Goal: Task Accomplishment & Management: Use online tool/utility

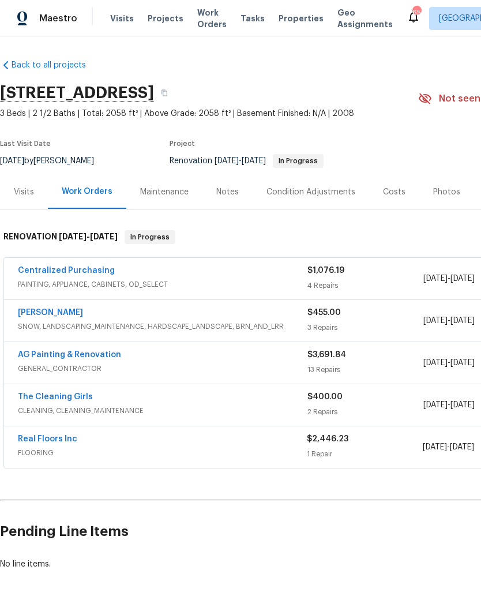
click at [53, 316] on link "Cameron Sweeney" at bounding box center [50, 313] width 65 height 8
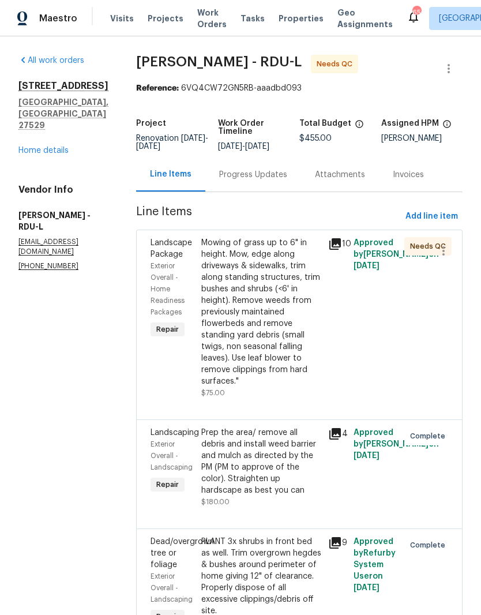
click at [287, 332] on div "Mowing of grass up to 6" in height. Mow, edge along driveways & sidewalks, trim…" at bounding box center [261, 312] width 120 height 150
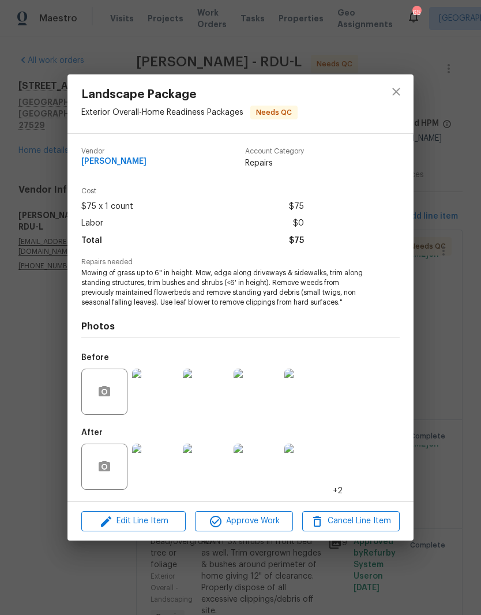
click at [156, 407] on img at bounding box center [155, 392] width 46 height 46
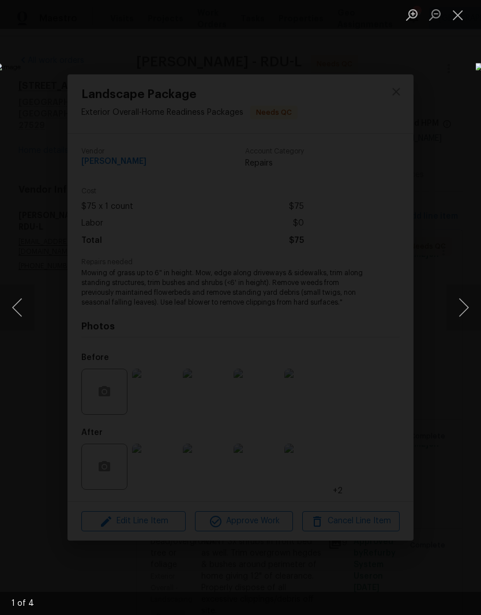
click at [461, 315] on button "Next image" at bounding box center [464, 307] width 35 height 46
click at [470, 320] on button "Next image" at bounding box center [464, 307] width 35 height 46
click at [461, 316] on button "Next image" at bounding box center [464, 307] width 35 height 46
click at [470, 309] on button "Next image" at bounding box center [464, 307] width 35 height 46
click at [465, 311] on button "Next image" at bounding box center [464, 307] width 35 height 46
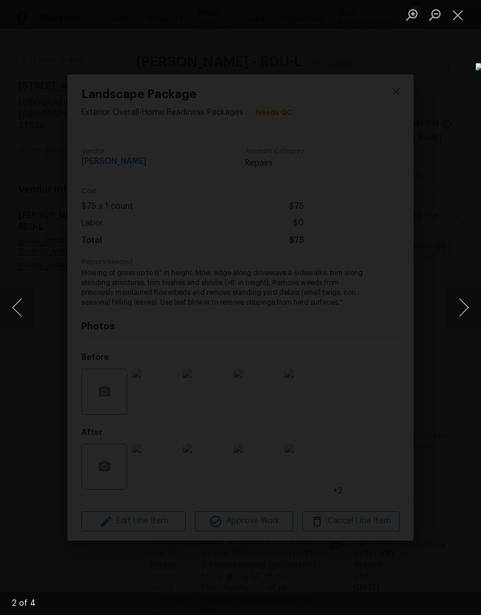
click at [457, 23] on button "Close lightbox" at bounding box center [458, 15] width 23 height 20
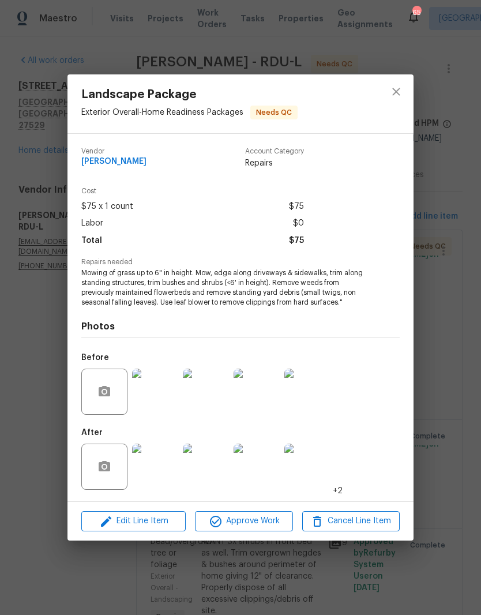
click at [272, 486] on img at bounding box center [257, 467] width 46 height 46
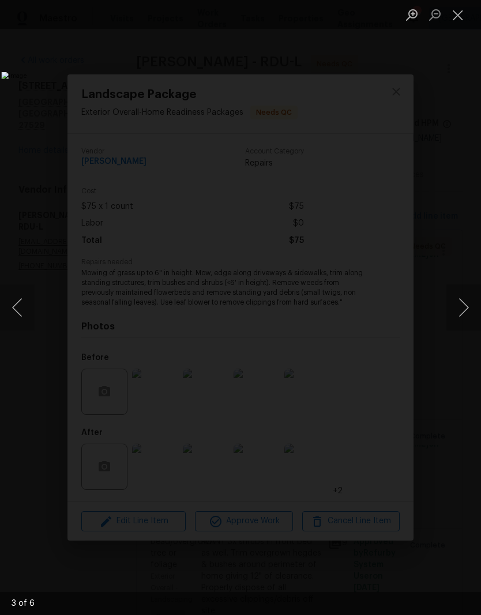
click at [473, 299] on button "Next image" at bounding box center [464, 307] width 35 height 46
click at [461, 12] on button "Close lightbox" at bounding box center [458, 15] width 23 height 20
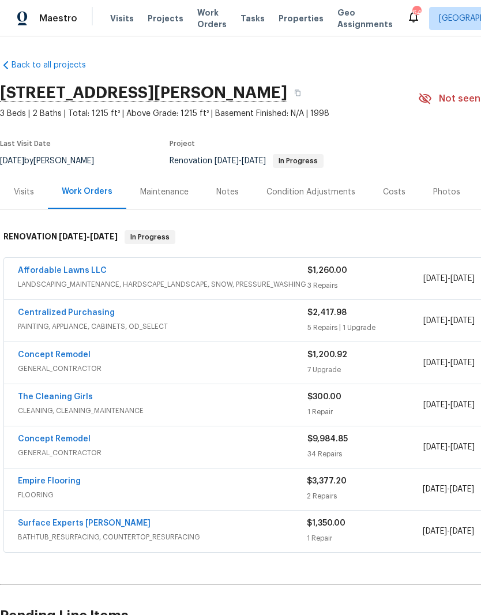
click at [76, 355] on link "Concept Remodel" at bounding box center [54, 355] width 73 height 8
click at [80, 441] on link "Concept Remodel" at bounding box center [54, 439] width 73 height 8
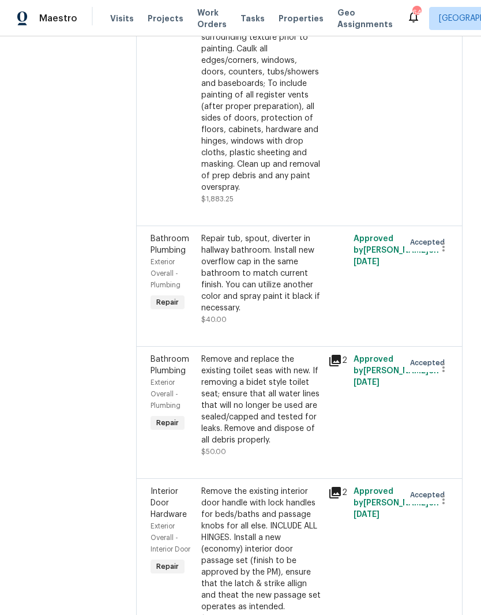
scroll to position [2505, 0]
click at [264, 353] on div "Remove and replace the existing toilet seas with new. If removing a bidet style…" at bounding box center [261, 399] width 120 height 92
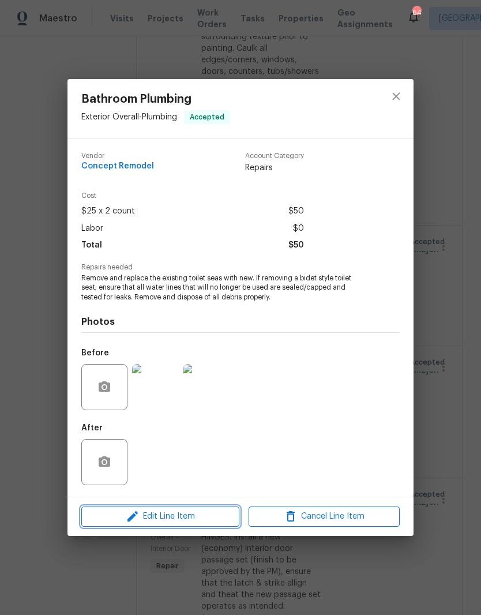
click at [211, 520] on span "Edit Line Item" at bounding box center [160, 517] width 151 height 14
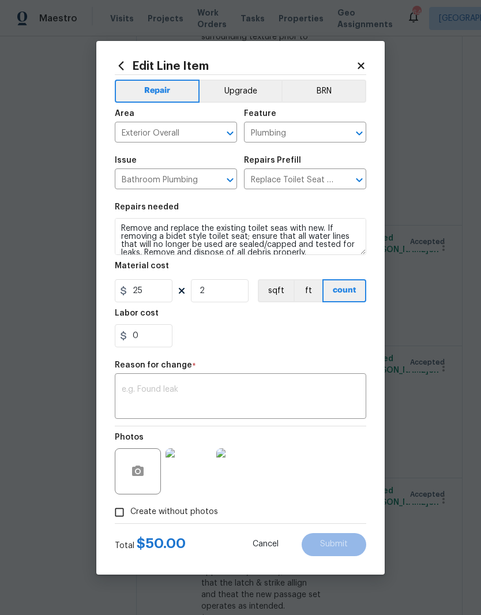
click at [196, 479] on img at bounding box center [189, 471] width 46 height 46
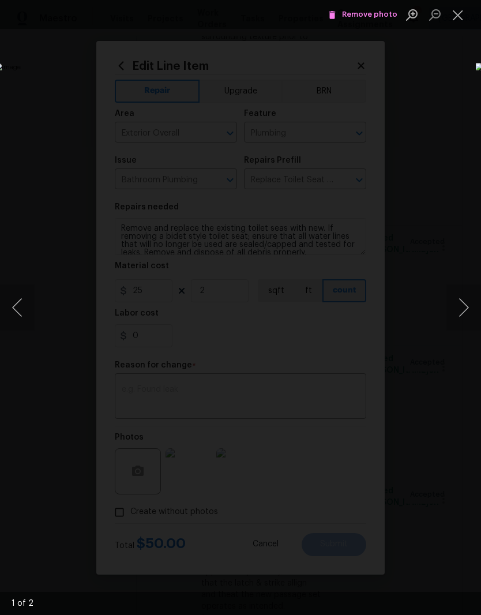
click at [470, 309] on button "Next image" at bounding box center [464, 307] width 35 height 46
click at [25, 309] on button "Previous image" at bounding box center [17, 307] width 35 height 46
click at [378, 13] on span "Remove photo" at bounding box center [362, 14] width 69 height 13
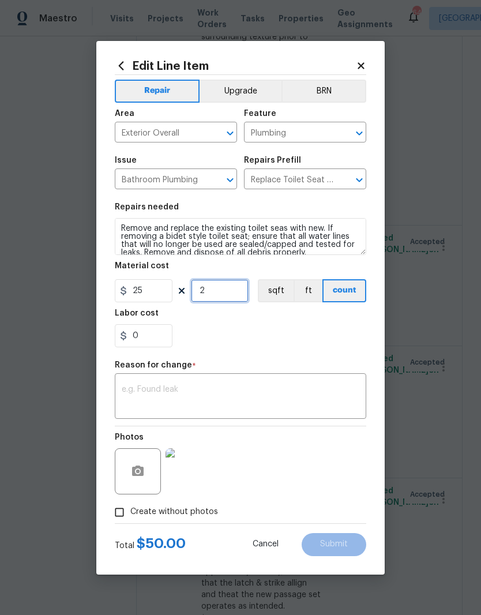
click at [220, 294] on input "2" at bounding box center [220, 290] width 58 height 23
type input "1"
click at [253, 342] on div "0" at bounding box center [241, 335] width 252 height 23
click at [218, 391] on textarea at bounding box center [241, 397] width 238 height 24
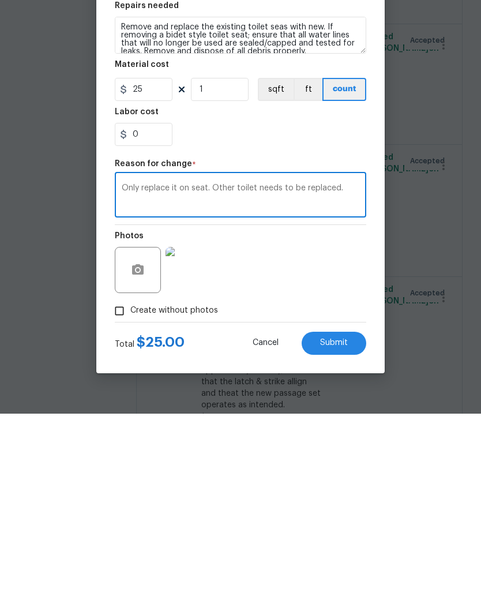
type textarea "Only replace it on seat. Other toilet needs to be replaced."
click at [302, 426] on div "Photos" at bounding box center [241, 463] width 252 height 75
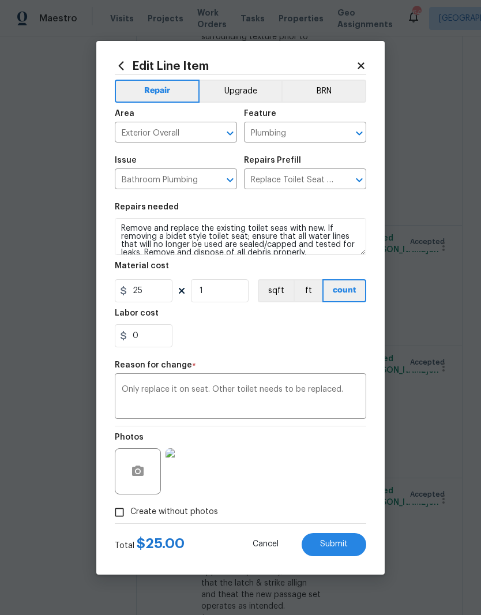
click at [358, 549] on button "Submit" at bounding box center [334, 544] width 65 height 23
type input "2"
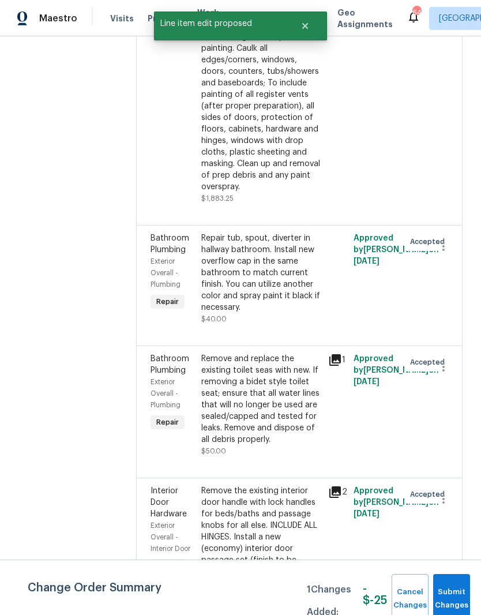
scroll to position [0, 0]
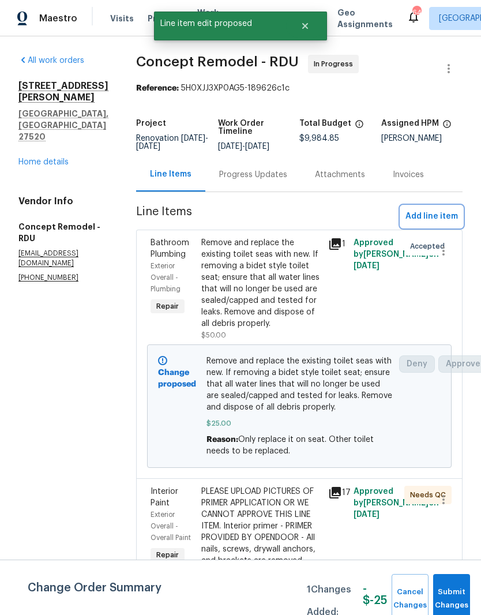
click at [459, 218] on button "Add line item" at bounding box center [432, 216] width 62 height 21
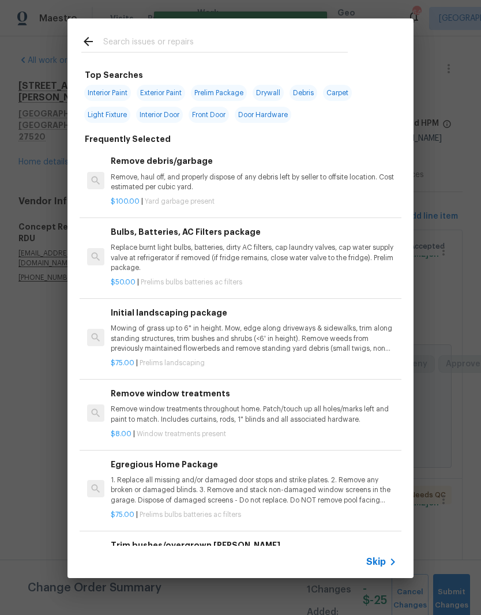
click at [260, 35] on input "text" at bounding box center [225, 43] width 245 height 17
type input "Toile"
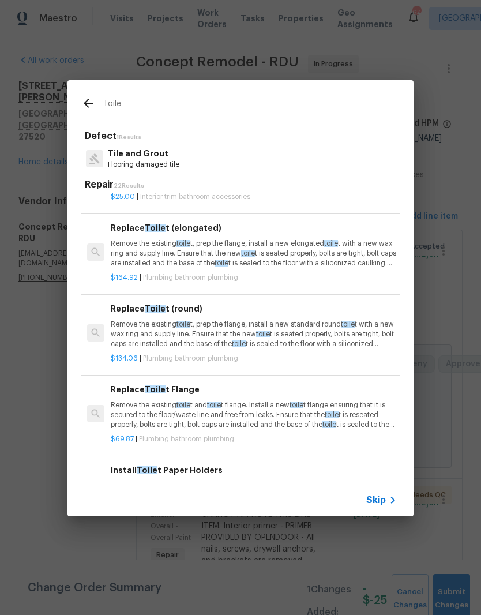
scroll to position [263, 0]
click at [253, 335] on p "Remove the existing toile t, prep the flange, install a new standard round toil…" at bounding box center [254, 334] width 286 height 29
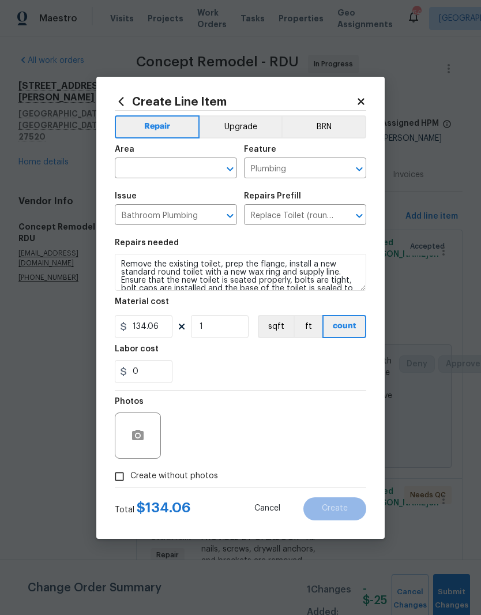
click at [252, 335] on section "Repairs needed Remove the existing toilet, prep the flange, install a new stand…" at bounding box center [241, 311] width 252 height 158
click at [181, 164] on input "text" at bounding box center [160, 169] width 90 height 18
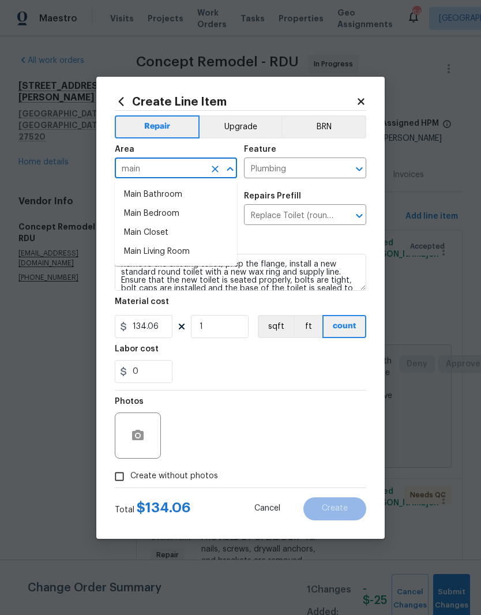
click at [210, 196] on li "Main Bathroom" at bounding box center [176, 194] width 122 height 19
type input "Main Bathroom"
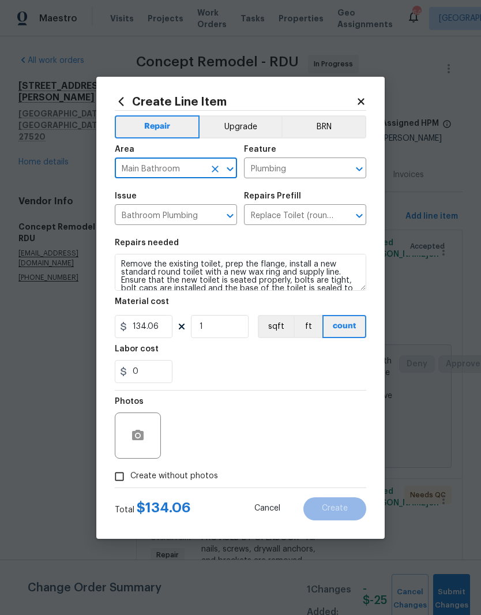
click at [239, 373] on div "0" at bounding box center [241, 371] width 252 height 23
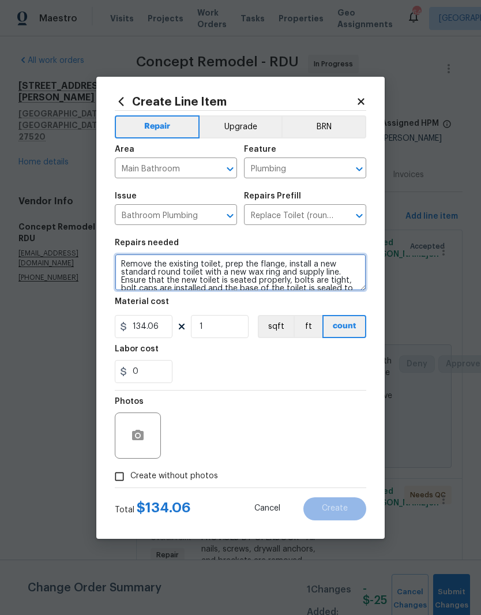
click at [123, 261] on textarea "Remove the existing toilet, prep the flange, install a new standard round toile…" at bounding box center [241, 272] width 252 height 37
type textarea "MASTER BATHROOM. Remove the existing toilet, prep the flange, install a new sta…"
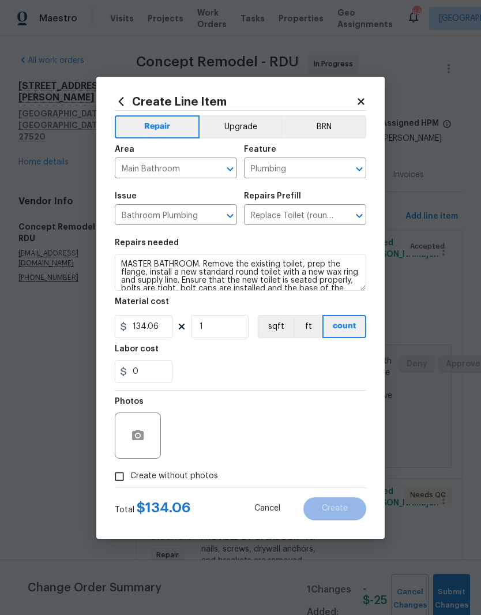
click at [249, 359] on div "Labor cost" at bounding box center [241, 352] width 252 height 15
click at [197, 485] on label "Create without photos" at bounding box center [163, 477] width 110 height 22
click at [130, 485] on input "Create without photos" at bounding box center [119, 477] width 22 height 22
checkbox input "true"
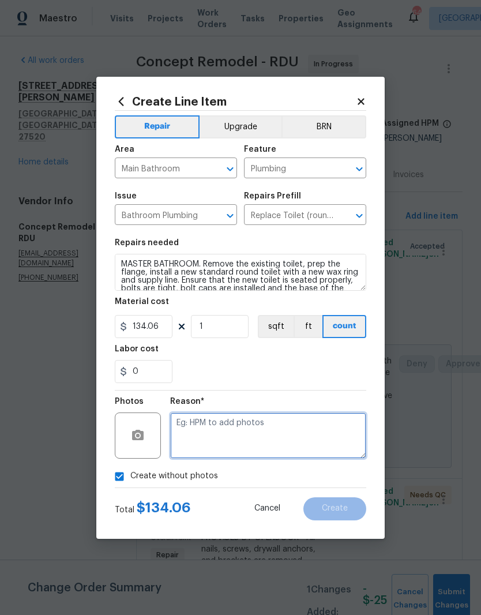
click at [321, 429] on textarea at bounding box center [268, 436] width 196 height 46
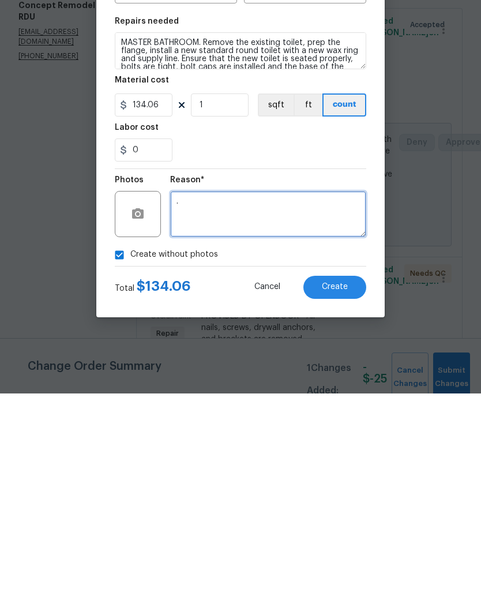
type textarea "."
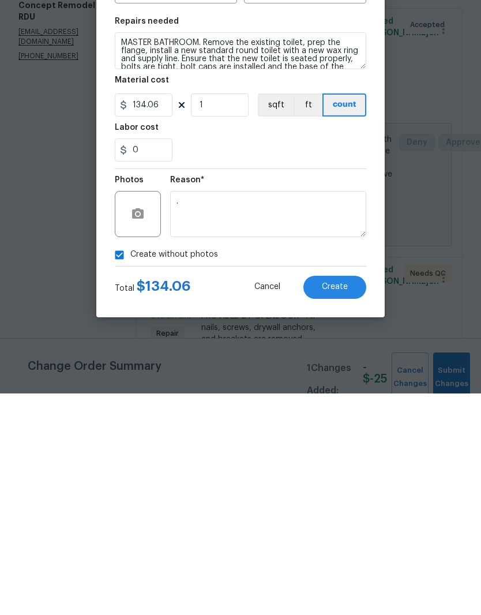
click at [347, 504] on span "Create" at bounding box center [335, 508] width 26 height 9
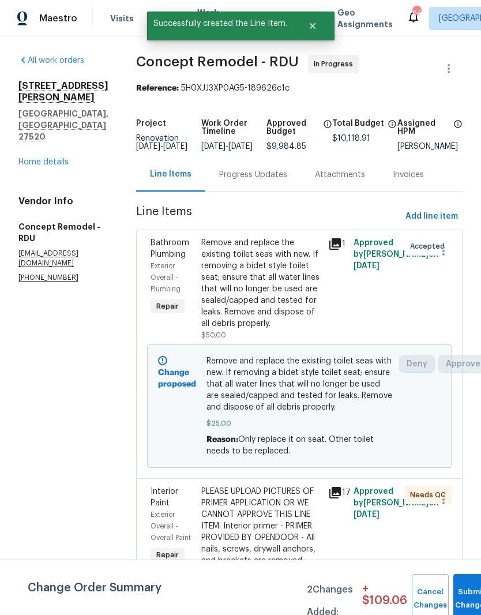
scroll to position [0, 0]
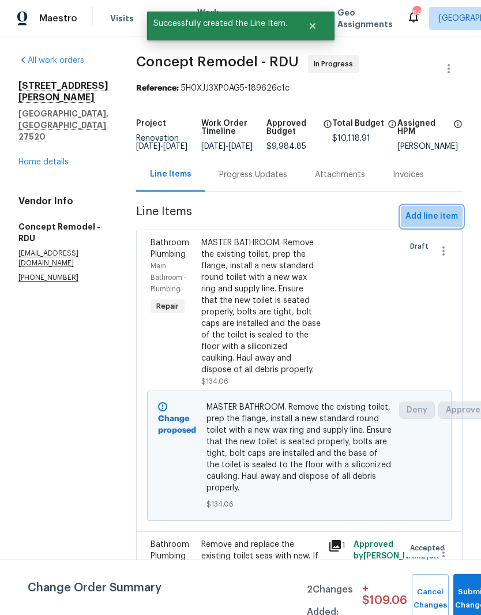
click at [449, 224] on span "Add line item" at bounding box center [432, 216] width 53 height 14
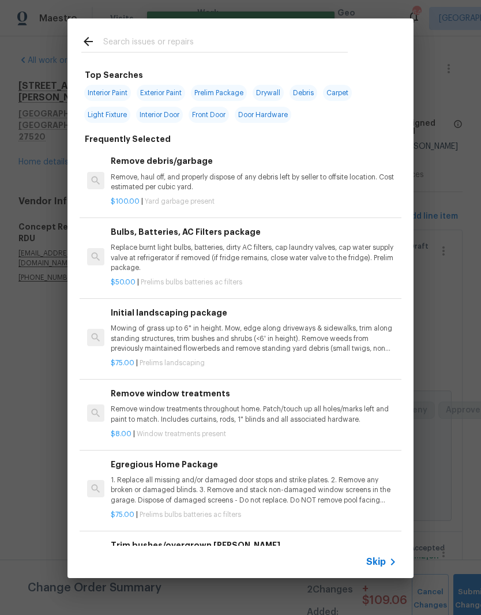
click at [86, 45] on icon at bounding box center [88, 42] width 14 height 14
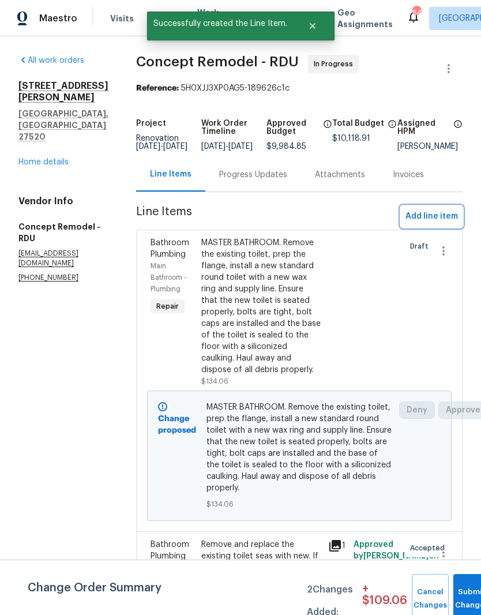
click at [450, 224] on span "Add line item" at bounding box center [432, 216] width 53 height 14
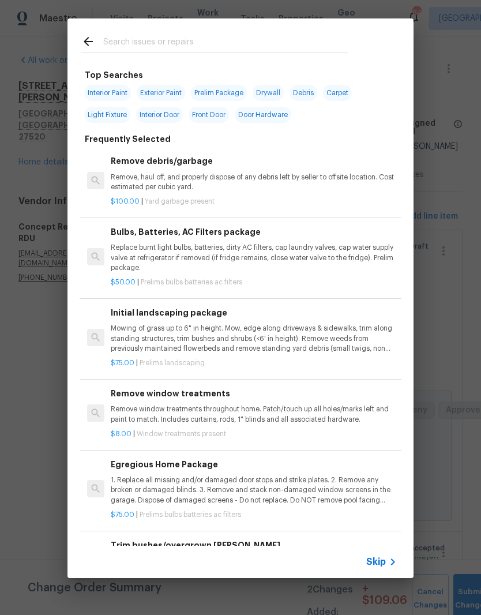
click at [234, 43] on input "text" at bounding box center [225, 43] width 245 height 17
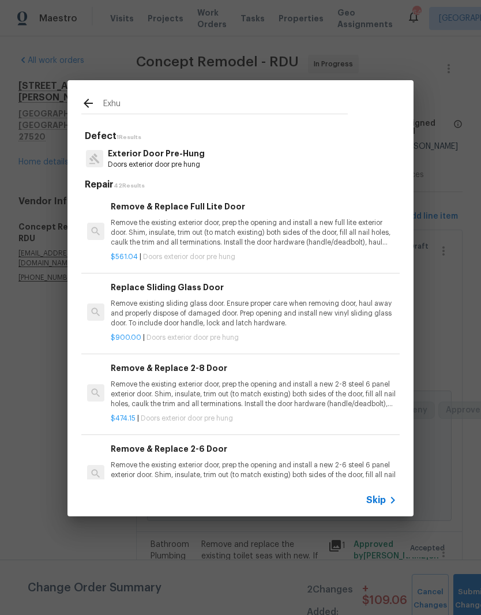
type input "Exh"
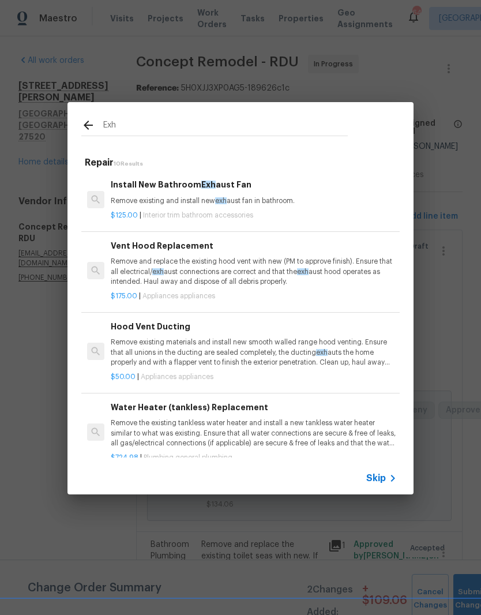
click at [274, 199] on p "Remove existing and install new exh aust fan in bathroom." at bounding box center [254, 201] width 286 height 10
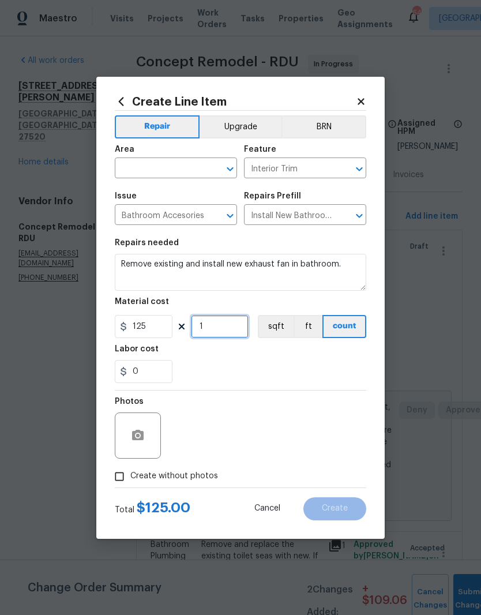
click at [226, 337] on input "1" at bounding box center [220, 326] width 58 height 23
type input "2"
click at [236, 367] on div "0" at bounding box center [241, 371] width 252 height 23
click at [166, 167] on input "text" at bounding box center [160, 169] width 90 height 18
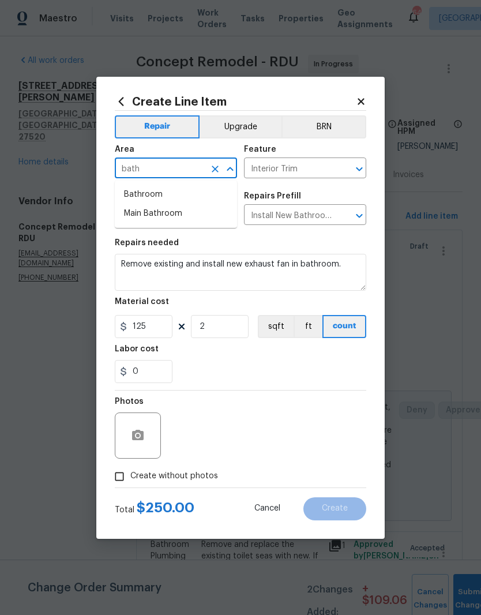
click at [141, 200] on li "Bathroom" at bounding box center [176, 194] width 122 height 19
type input "Bathroom"
click at [111, 264] on div "Create Line Item Repair Upgrade BRN Area Bathroom ​ Feature Interior Trim ​ Iss…" at bounding box center [240, 308] width 289 height 462
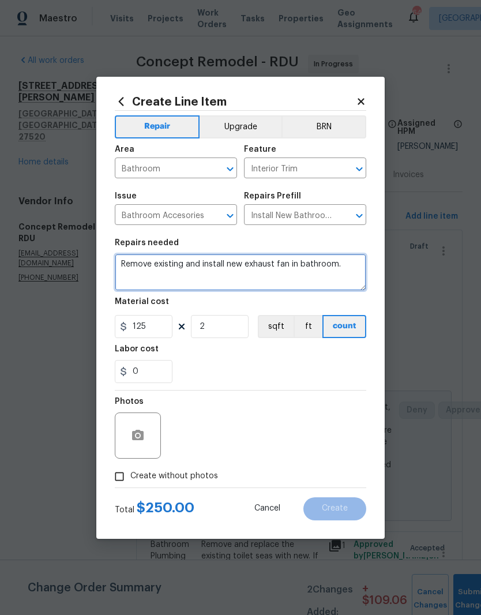
click at [131, 271] on textarea "Remove existing and install new exhaust fan in bathroom." at bounding box center [241, 272] width 252 height 37
click at [116, 263] on textarea "Remove existing and install new exhaust fan in bathroom." at bounding box center [241, 272] width 252 height 37
type textarea "BOTH BATHROOMS. Remove existing and install new exhaust fan in bathroom."
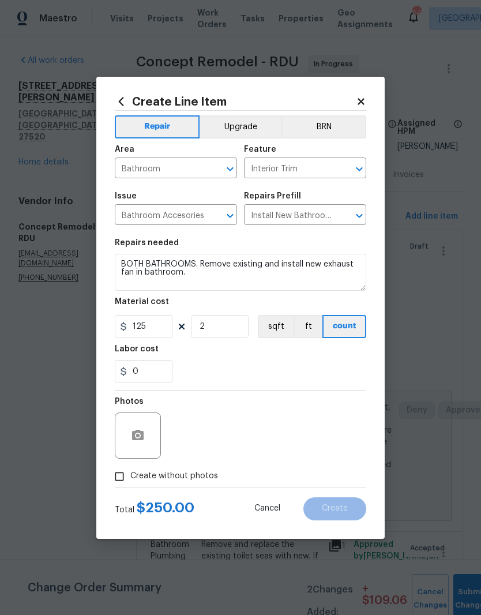
click at [265, 370] on div "0" at bounding box center [241, 371] width 252 height 23
click at [208, 474] on span "Create without photos" at bounding box center [174, 476] width 88 height 12
click at [130, 474] on input "Create without photos" at bounding box center [119, 477] width 22 height 22
checkbox input "true"
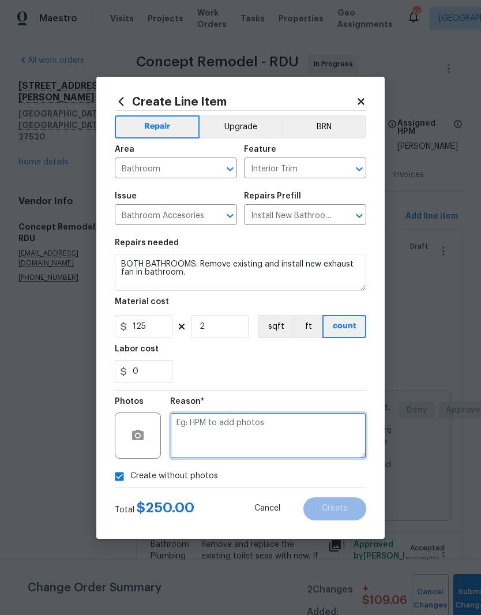
click at [302, 430] on textarea at bounding box center [268, 436] width 196 height 46
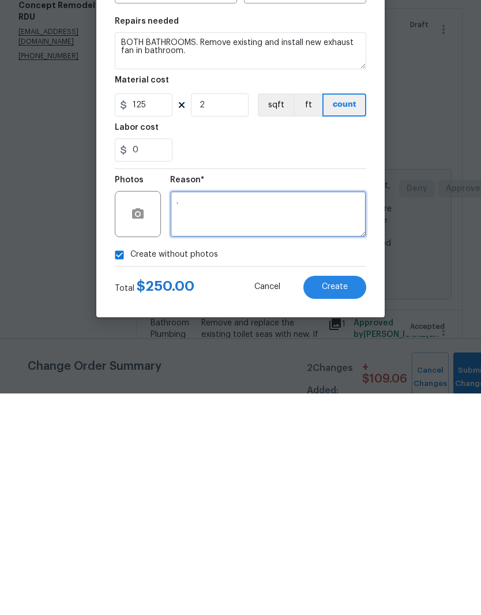
type textarea "."
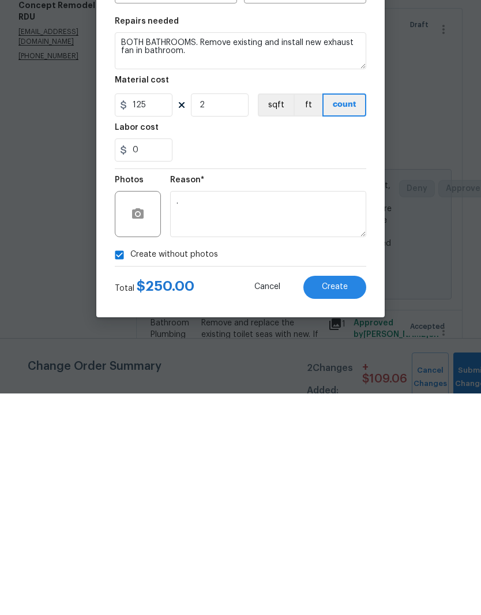
click at [346, 504] on span "Create" at bounding box center [335, 508] width 26 height 9
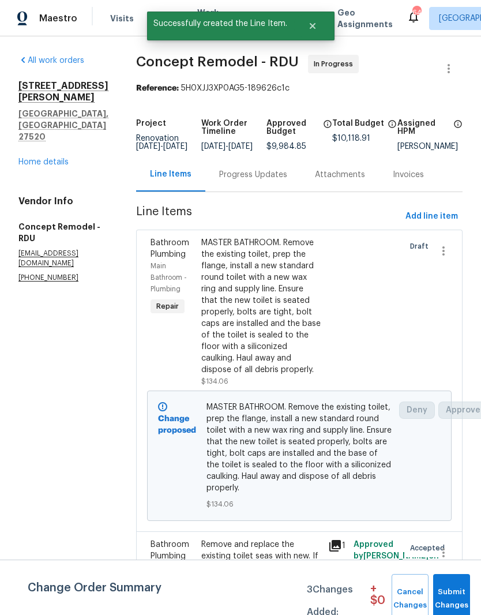
scroll to position [0, 0]
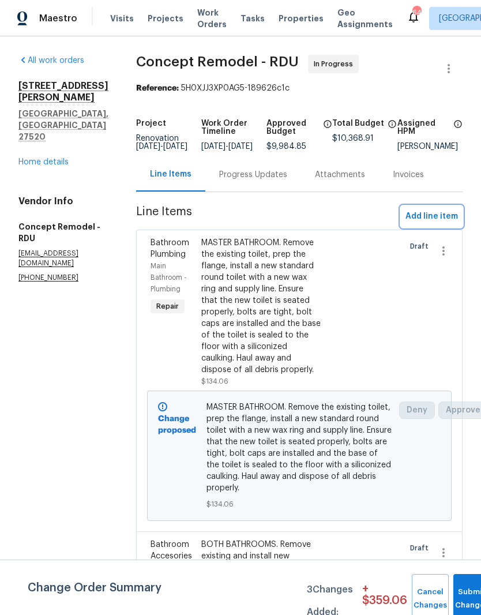
click at [445, 220] on span "Add line item" at bounding box center [432, 216] width 53 height 14
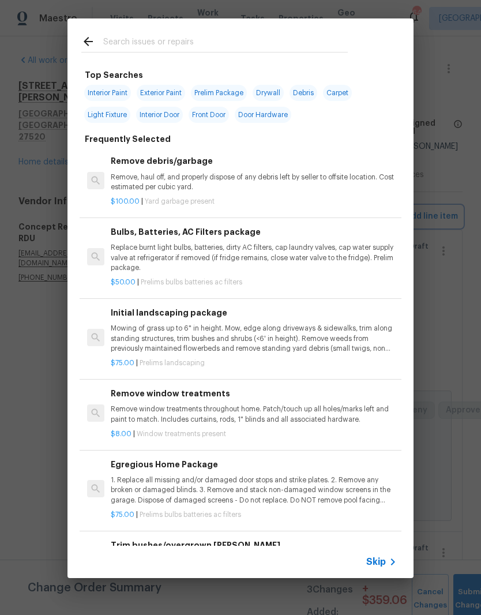
click at [467, 167] on div "Top Searches Interior Paint Exterior Paint Prelim Package Drywall Debris Carpet…" at bounding box center [240, 298] width 481 height 597
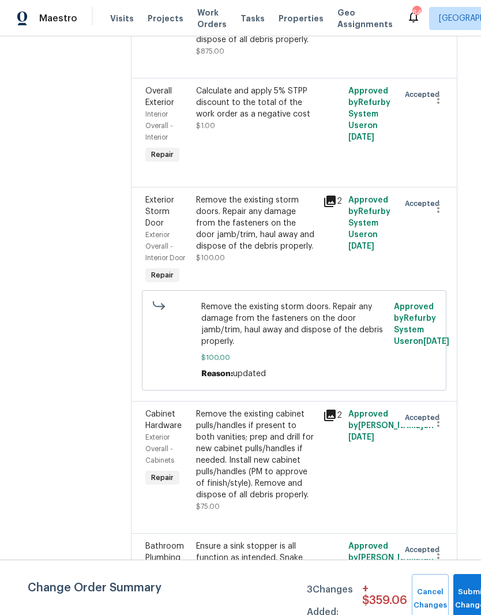
scroll to position [4401, 5]
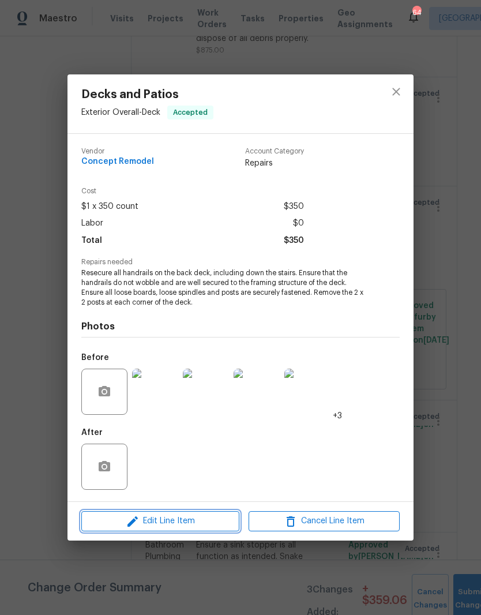
click at [210, 526] on span "Edit Line Item" at bounding box center [160, 521] width 151 height 14
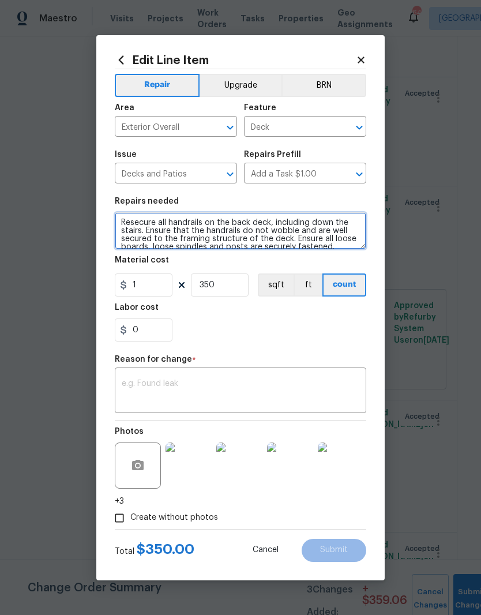
click at [330, 230] on textarea "Resecure all handrails on the back deck, including down the stairs. Ensure that…" at bounding box center [241, 230] width 252 height 37
click at [354, 243] on textarea "Resecure all handrails on the back deck, including down the stairs. Ensure that…" at bounding box center [241, 230] width 252 height 37
click at [122, 221] on textarea "Resecure all handrails on the back deck, including down the stairs. Ensure that…" at bounding box center [241, 230] width 252 height 37
click at [358, 244] on textarea "Resecure all handrails on the back deck, including down the stairs. Ensure that…" at bounding box center [241, 230] width 252 height 37
click at [221, 227] on textarea "Resecure all handrails on the back deck, including down the stairs. Ensure that…" at bounding box center [241, 230] width 252 height 37
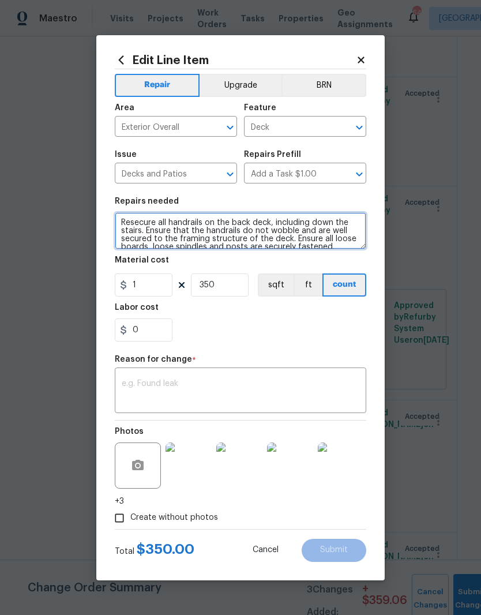
click at [344, 249] on textarea "Resecure all handrails on the back deck, including down the stairs. Ensure that…" at bounding box center [241, 230] width 252 height 37
click at [123, 226] on textarea "Resecure all handrails on the back deck, including down the stairs. Ensure that…" at bounding box center [241, 230] width 252 height 37
click at [220, 233] on textarea "Resecure all handrails on the back deck, including down the stairs. Ensure that…" at bounding box center [241, 230] width 252 height 37
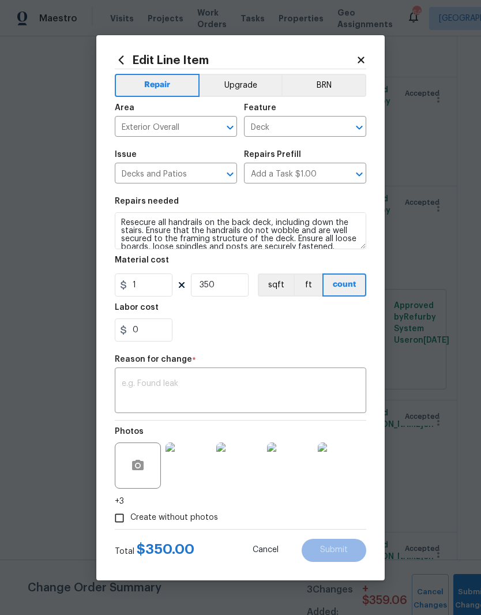
click at [328, 332] on div "0" at bounding box center [241, 330] width 252 height 23
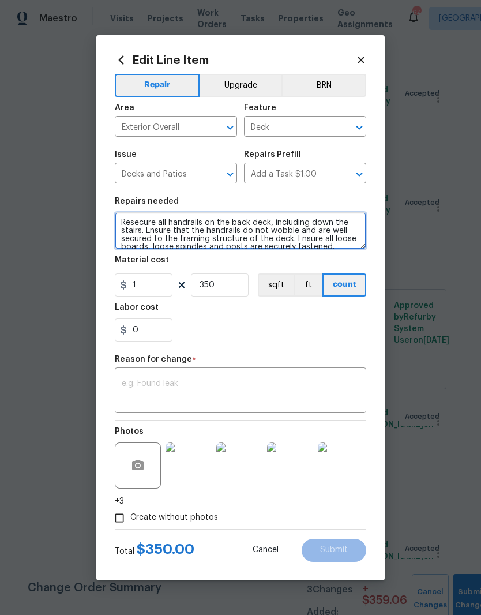
click at [118, 224] on textarea "Resecure all handrails on the back deck, including down the stairs. Ensure that…" at bounding box center [241, 230] width 252 height 37
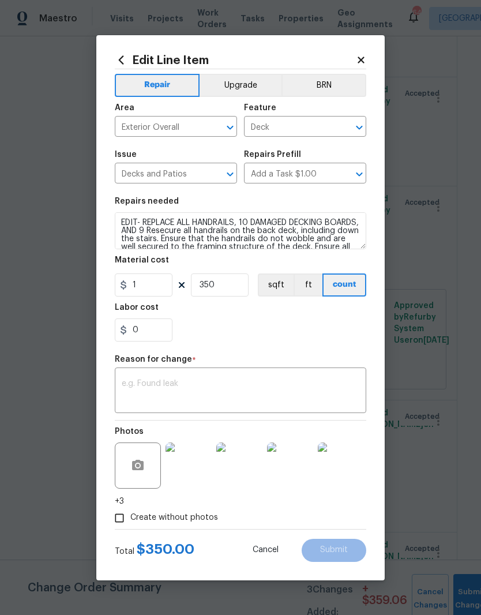
click at [272, 328] on div "0" at bounding box center [241, 330] width 252 height 23
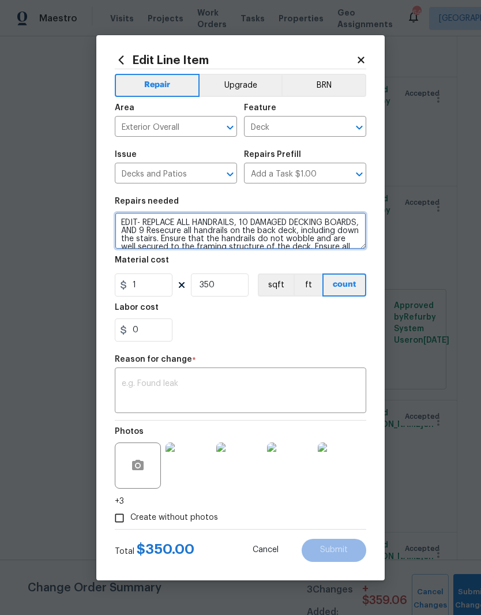
click at [181, 230] on textarea "EDIT- REPLACE ALL HANDRAILS, 10 DAMAGED DECKING BOARDS, AND 9 Resecure all hand…" at bounding box center [241, 230] width 252 height 37
type textarea "EDIT- REPLACE ALL HANDRAILS, 10 DAMAGED DECKING BOARDS, AND 9 STEP BOARDS. Rese…"
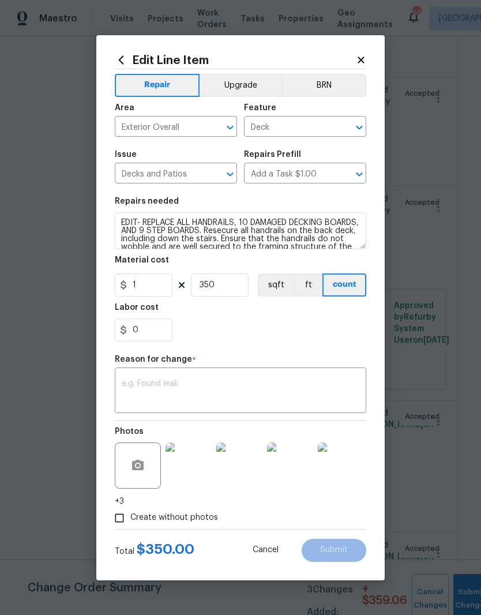
click at [260, 328] on div "0" at bounding box center [241, 330] width 252 height 23
click at [129, 523] on input "Create without photos" at bounding box center [119, 518] width 22 height 22
checkbox input "false"
click at [294, 385] on textarea at bounding box center [241, 392] width 238 height 24
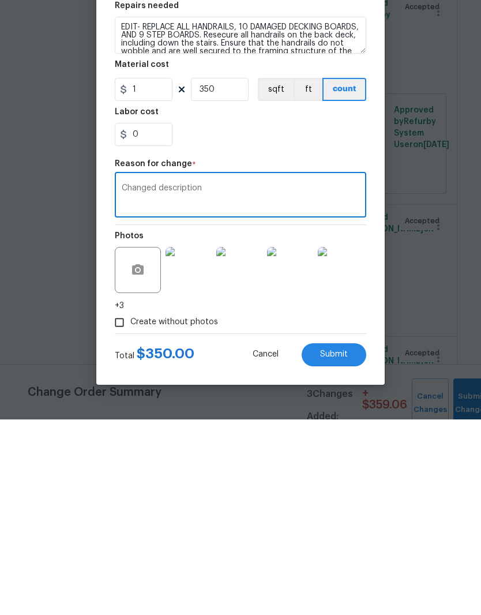
type textarea "Changed description"
click at [351, 539] on button "Submit" at bounding box center [334, 550] width 65 height 23
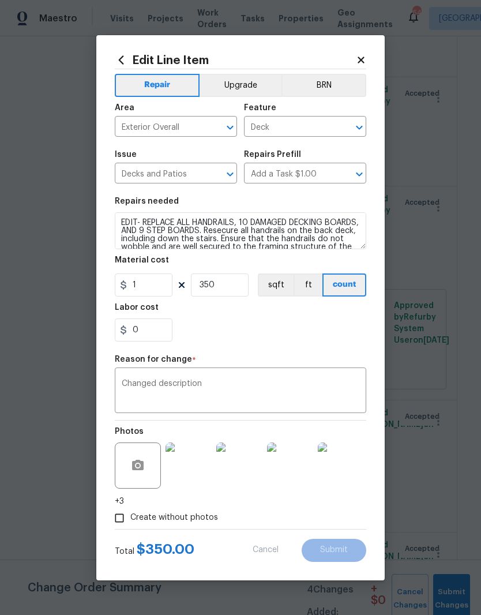
type textarea "Resecure all handrails on the back deck, including down the stairs. Ensure that…"
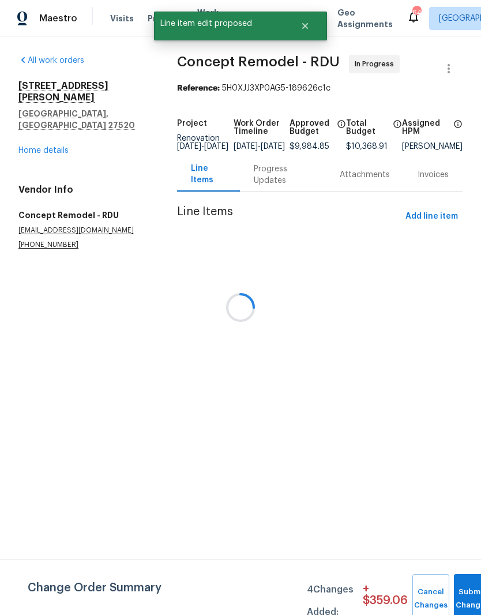
scroll to position [0, 0]
